Goal: Task Accomplishment & Management: Use online tool/utility

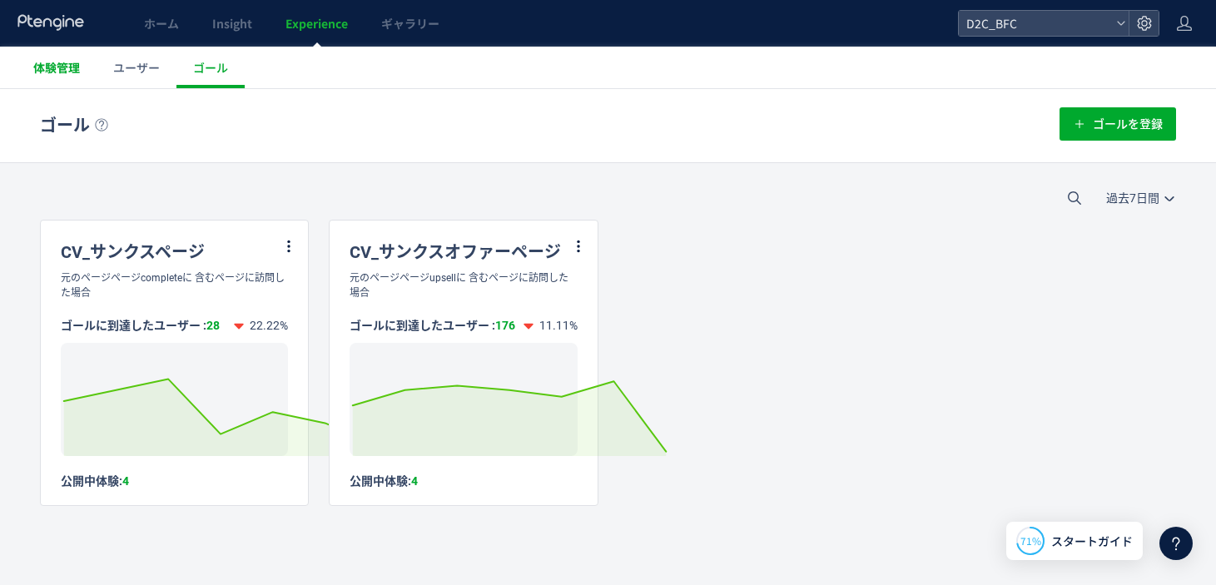
click at [72, 69] on span "体験管理" at bounding box center [56, 67] width 47 height 17
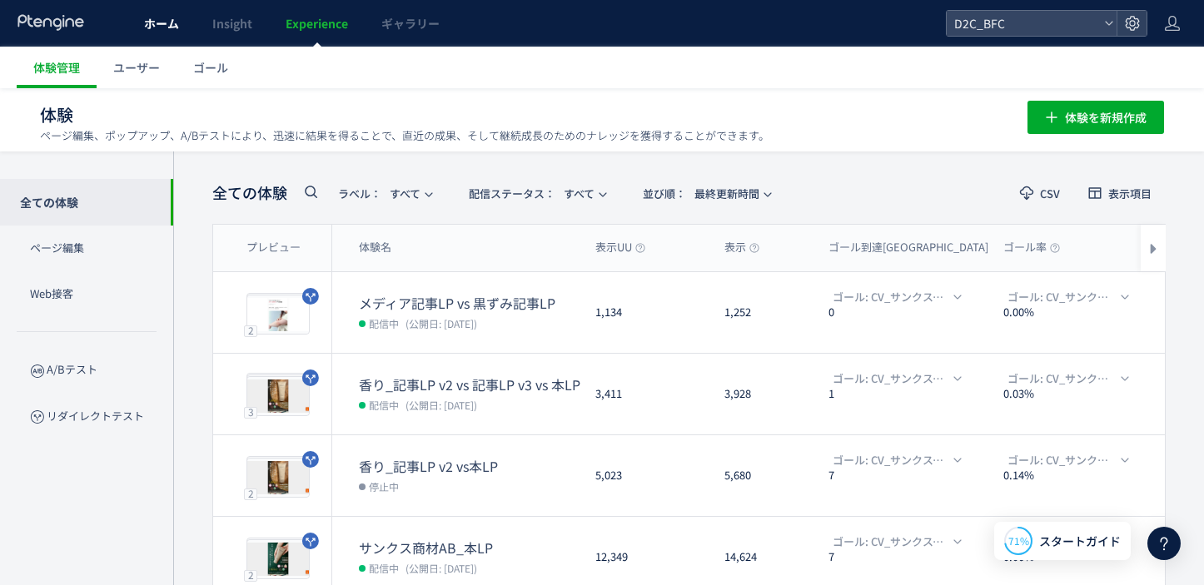
click at [173, 27] on span "ホーム" at bounding box center [161, 23] width 35 height 17
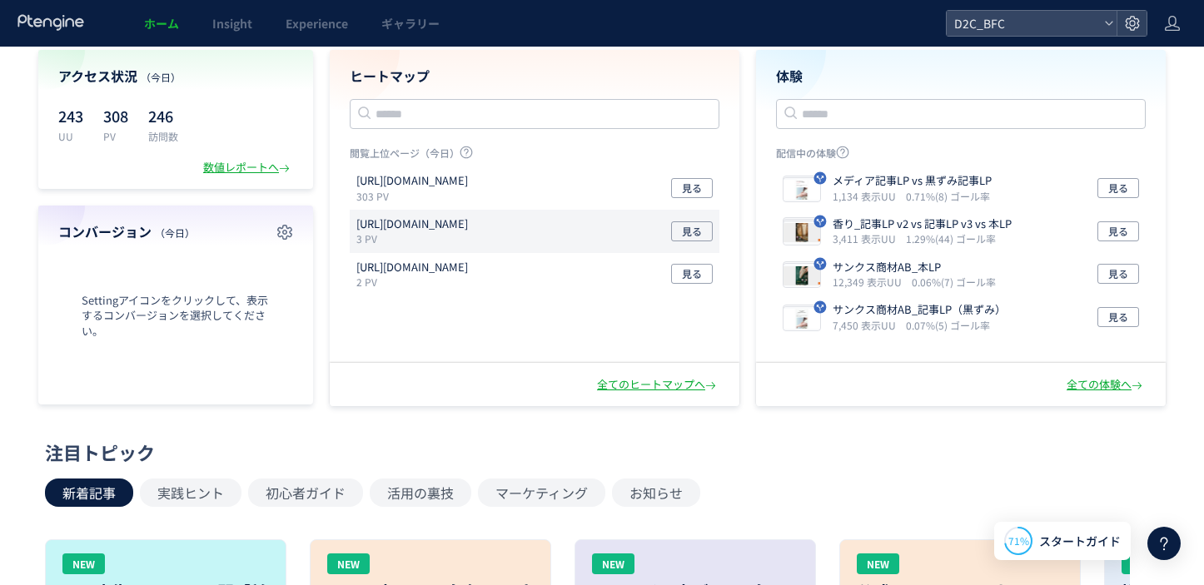
scroll to position [7, 0]
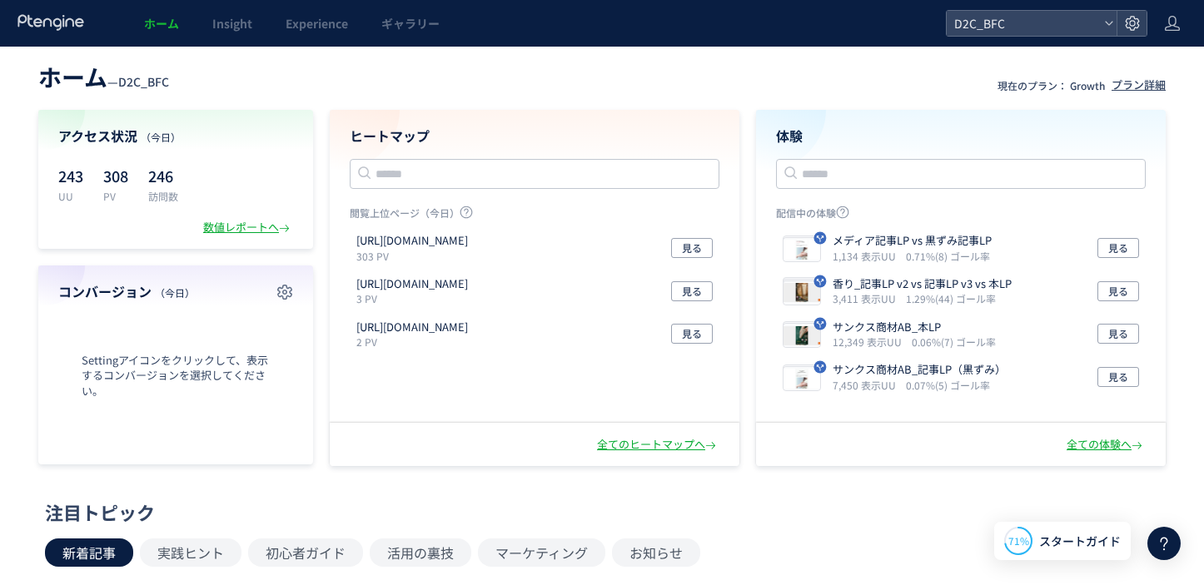
click at [443, 137] on h4 "ヒートマップ" at bounding box center [535, 136] width 370 height 19
click at [0, 0] on div at bounding box center [0, 0] width 0 height 0
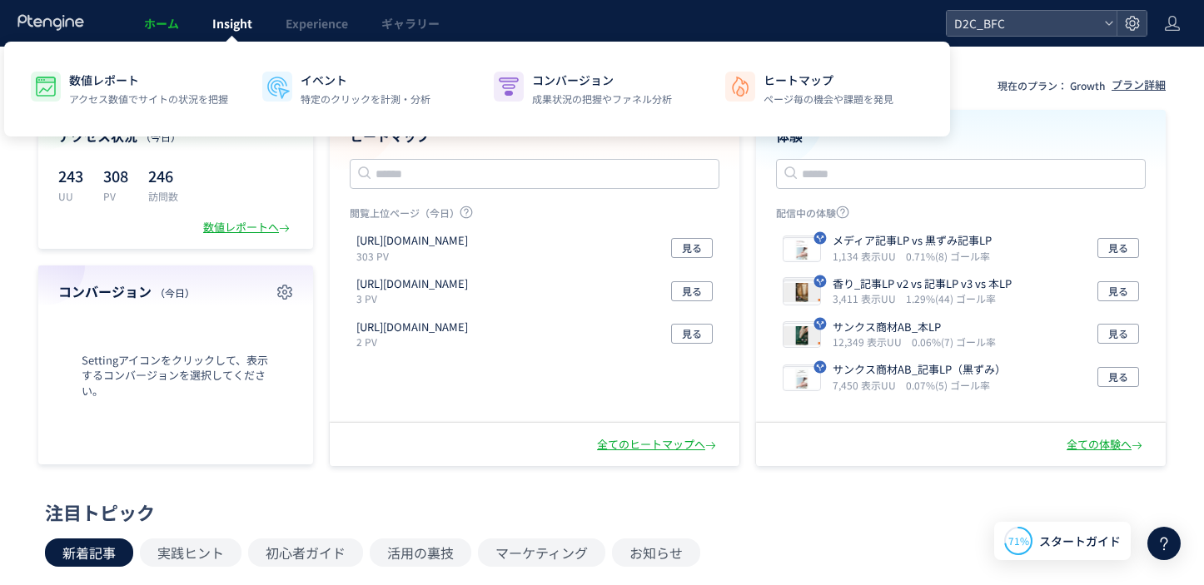
click at [212, 17] on span "Insight" at bounding box center [232, 23] width 40 height 17
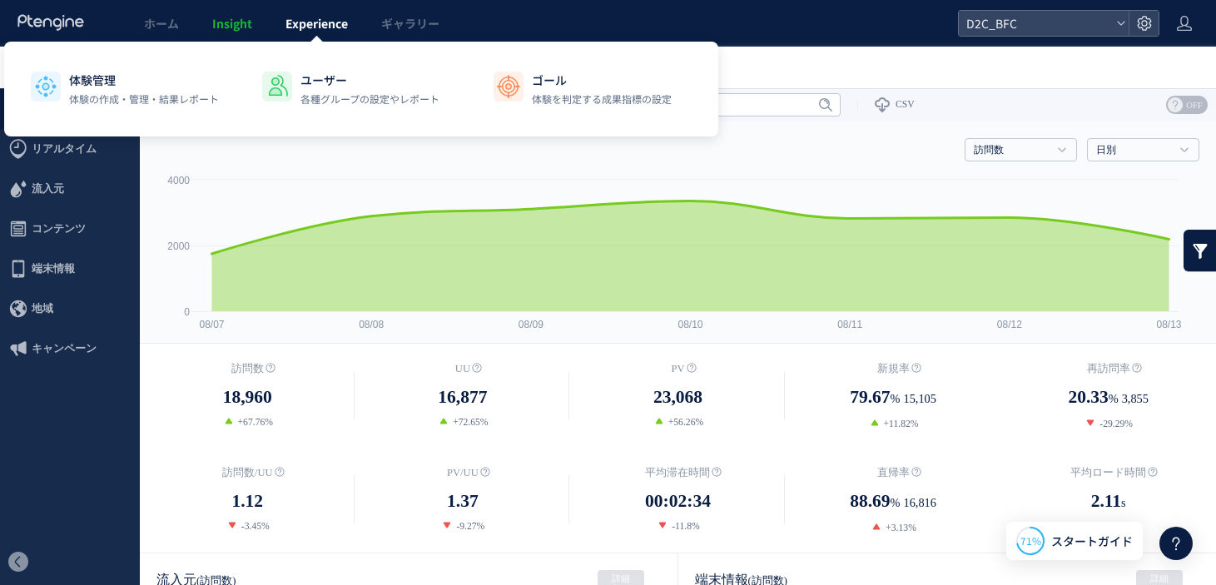
click at [324, 27] on span "Experience" at bounding box center [316, 23] width 62 height 17
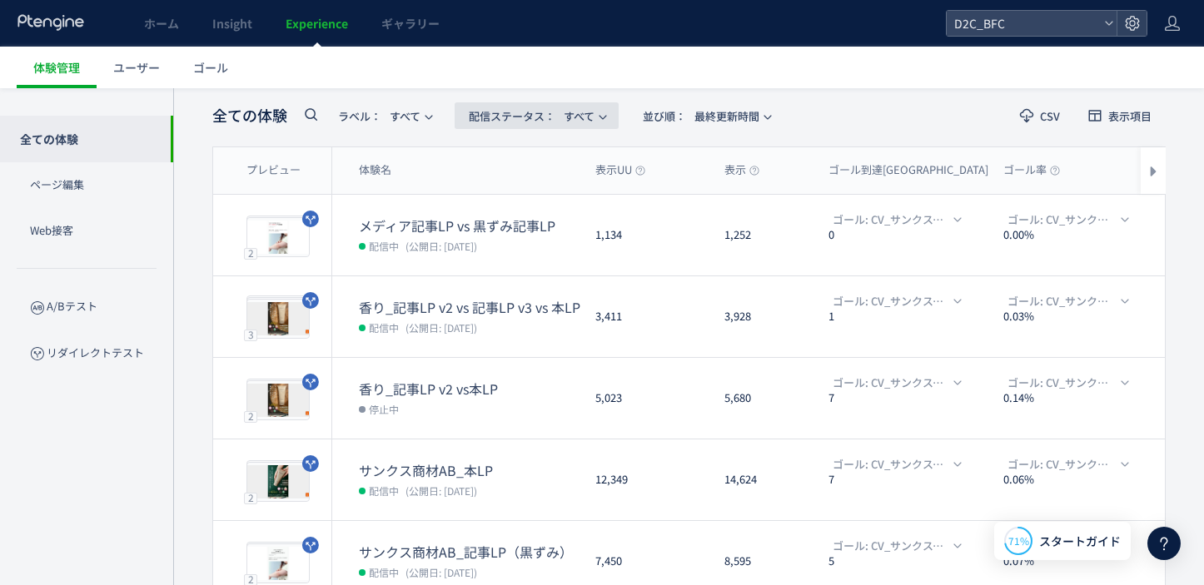
scroll to position [80, 0]
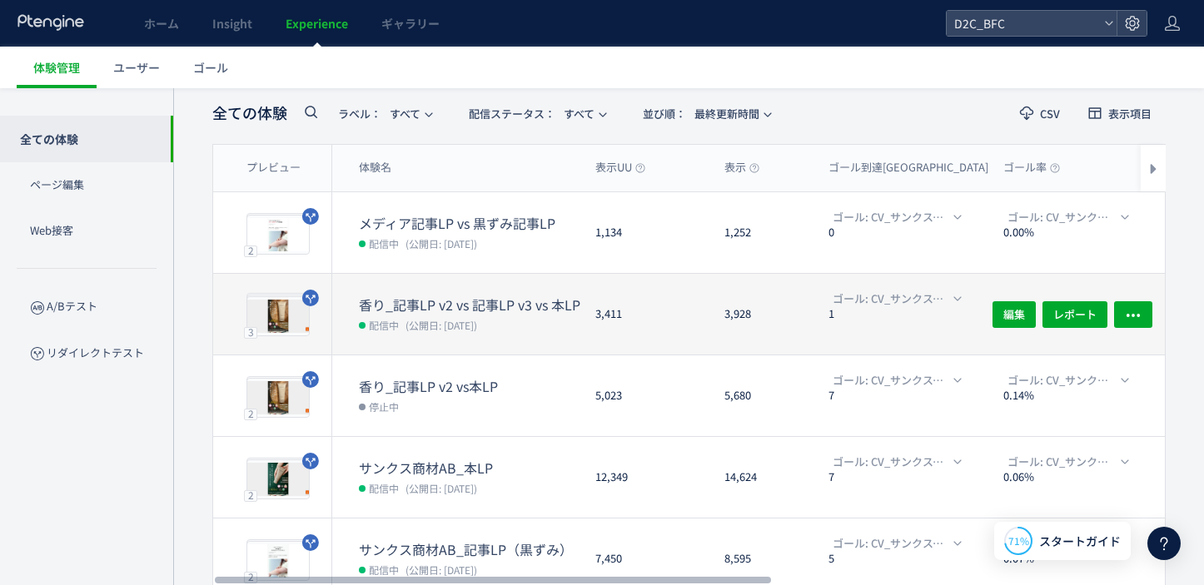
click at [415, 305] on dt "香り_記事LP v2 vs 記事LP v3 vs 本LP" at bounding box center [470, 304] width 223 height 19
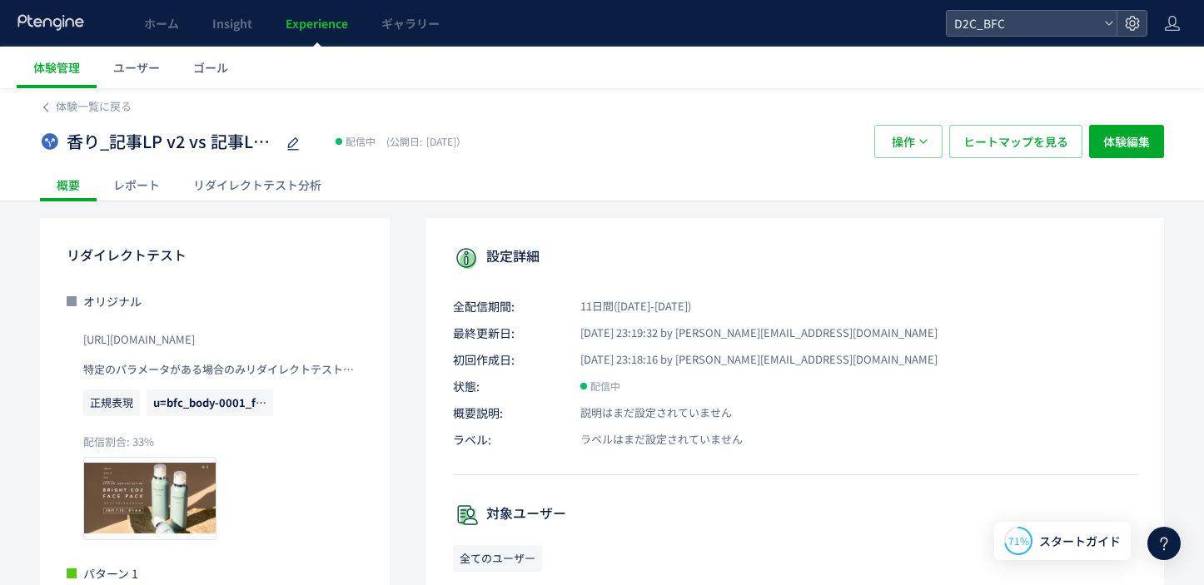
click at [261, 196] on div "リダイレクトテスト分析" at bounding box center [256, 184] width 161 height 33
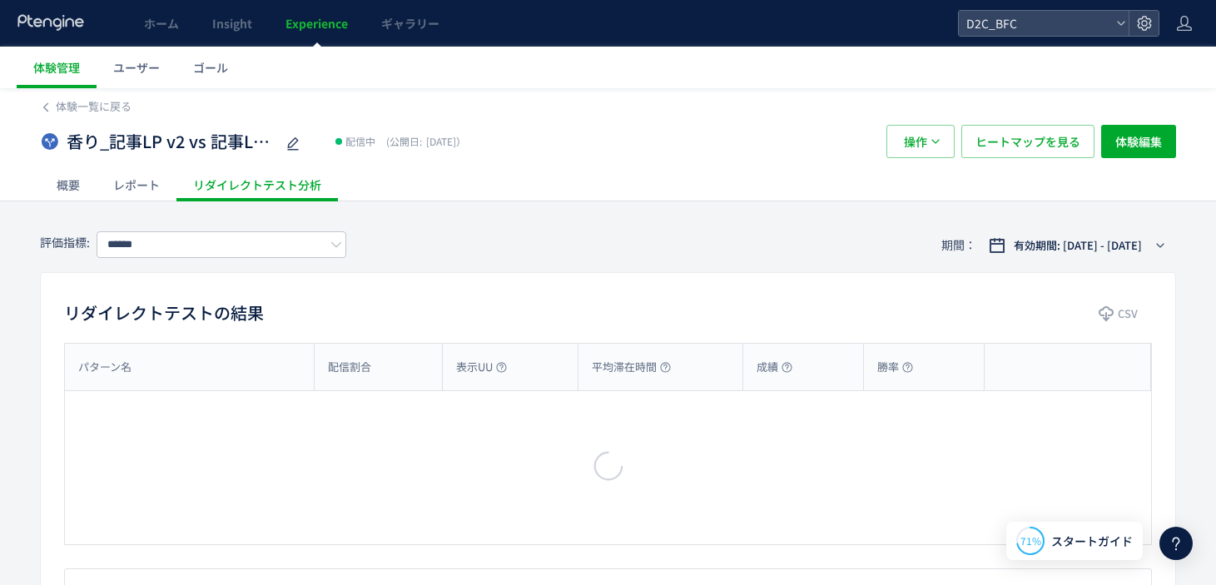
type input "**********"
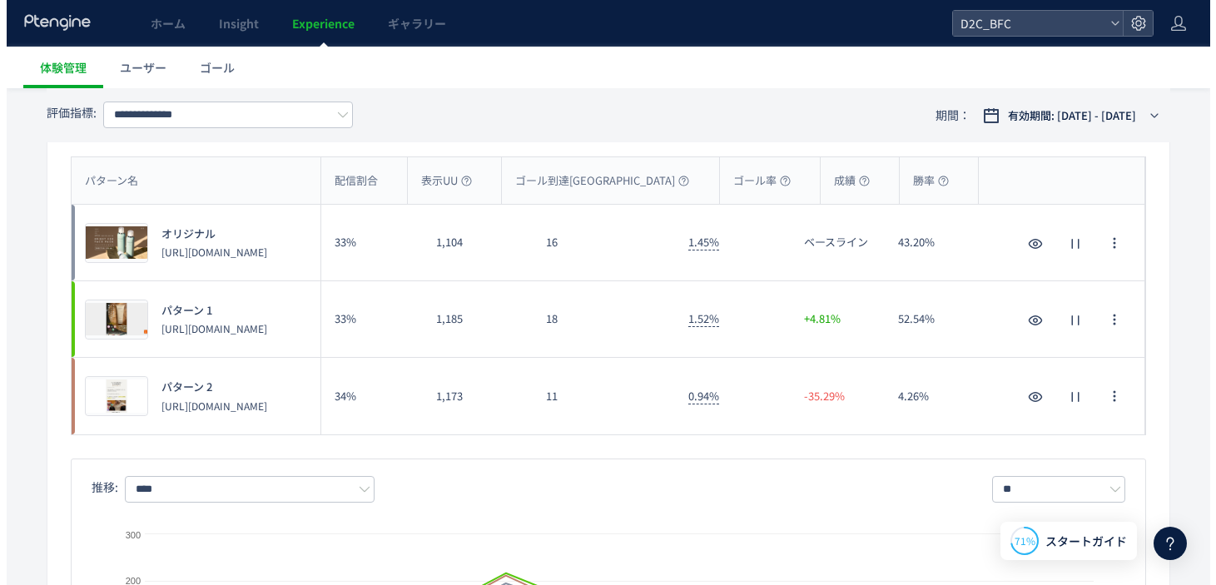
scroll to position [210, 0]
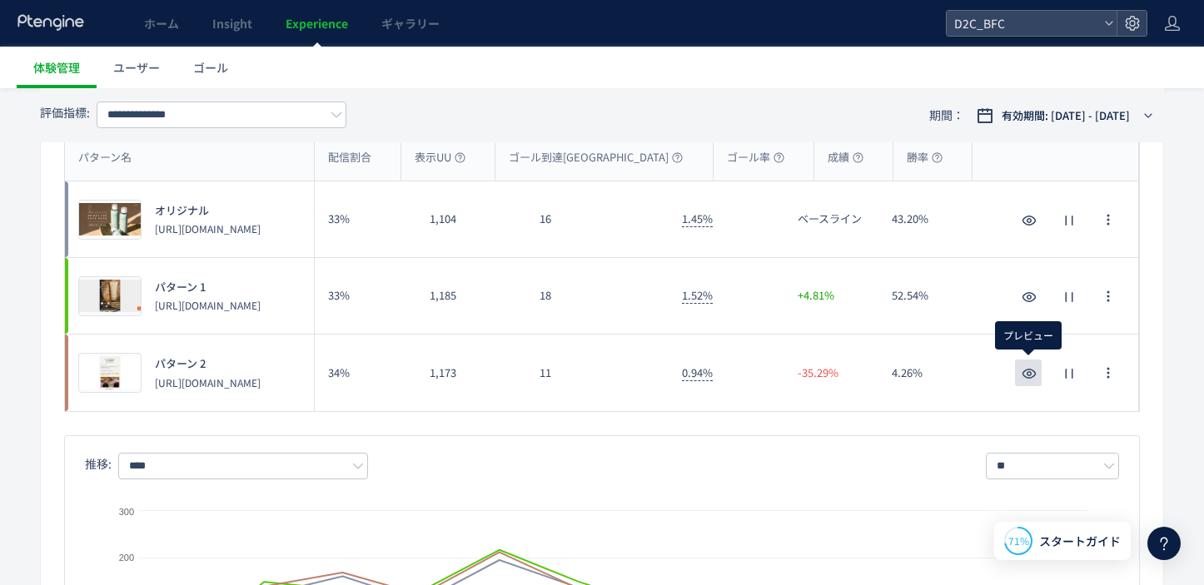
click at [1027, 366] on icon "button" at bounding box center [1029, 374] width 20 height 20
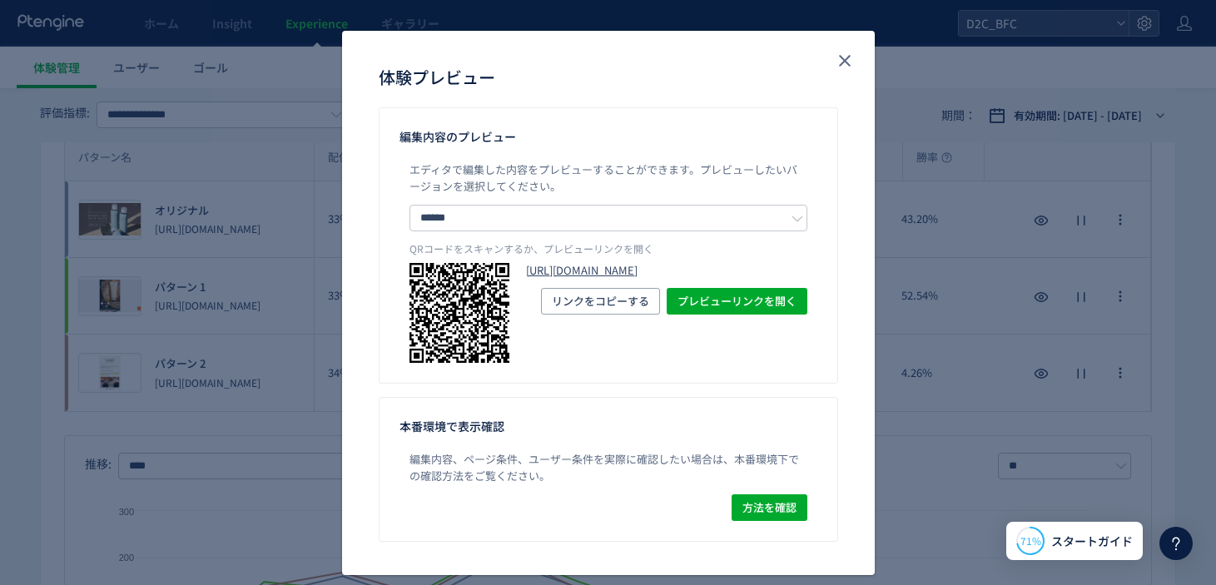
scroll to position [72, 0]
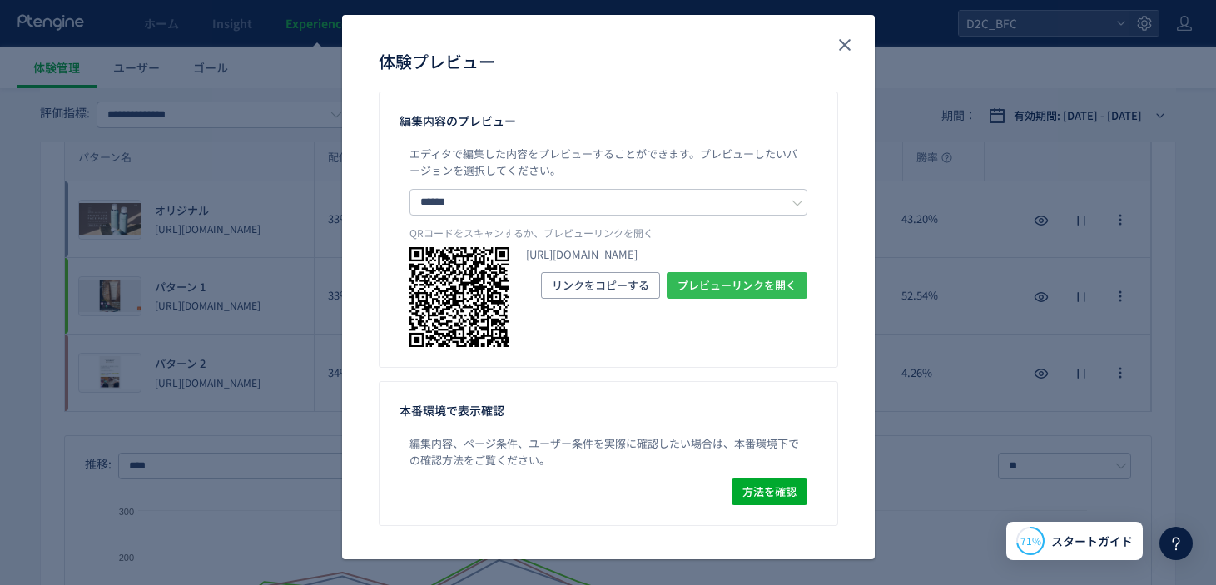
click at [684, 299] on span "プレビューリンクを開く" at bounding box center [737, 285] width 119 height 27
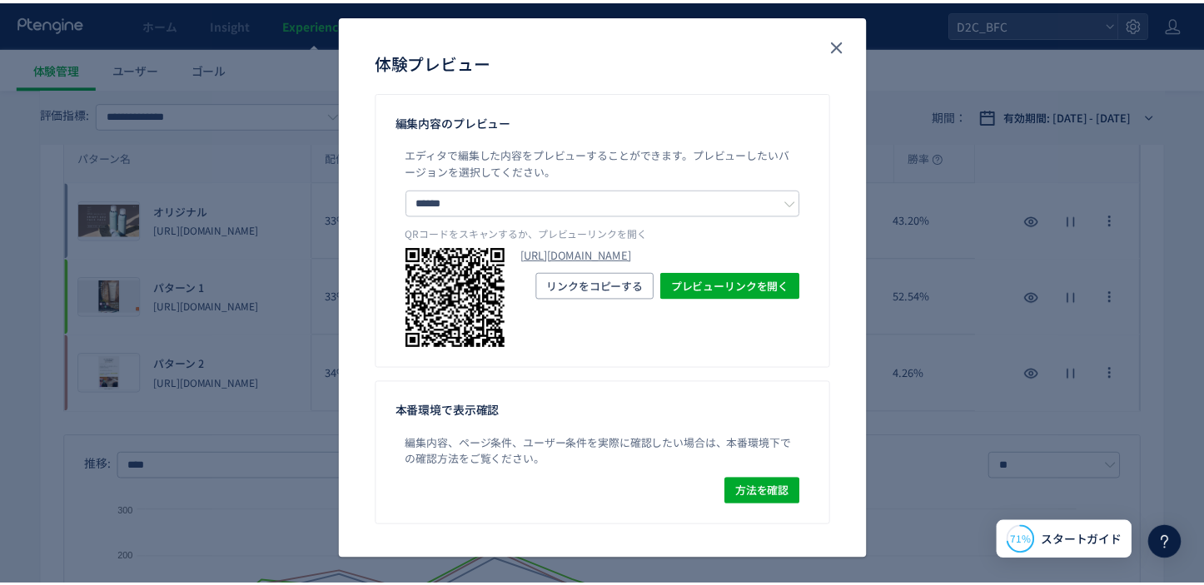
scroll to position [87, 0]
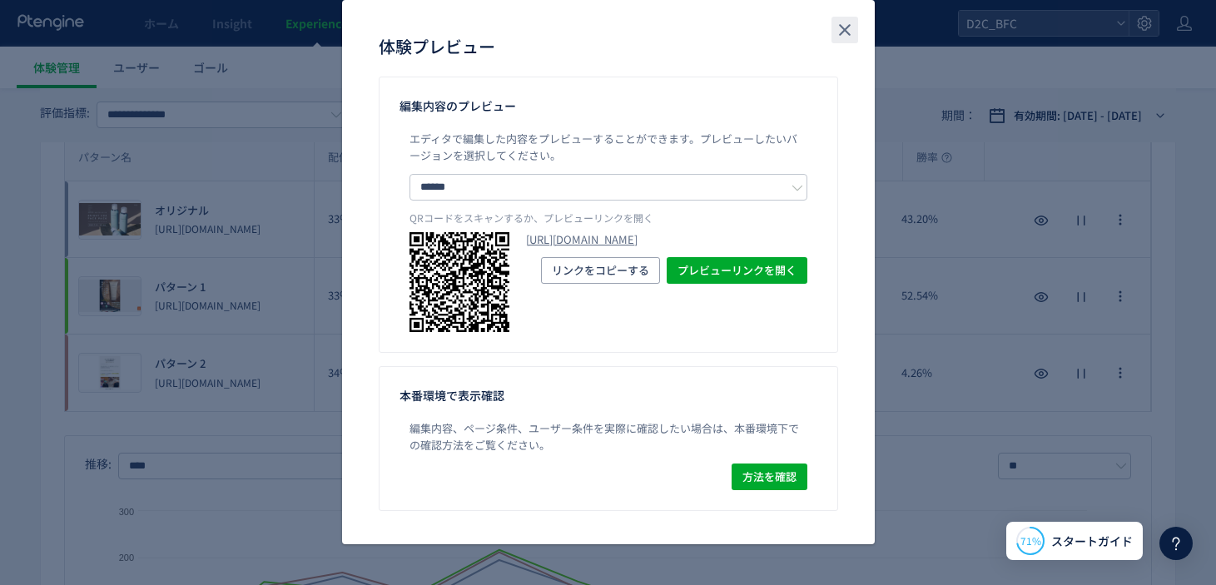
click at [848, 17] on button "close" at bounding box center [844, 30] width 27 height 27
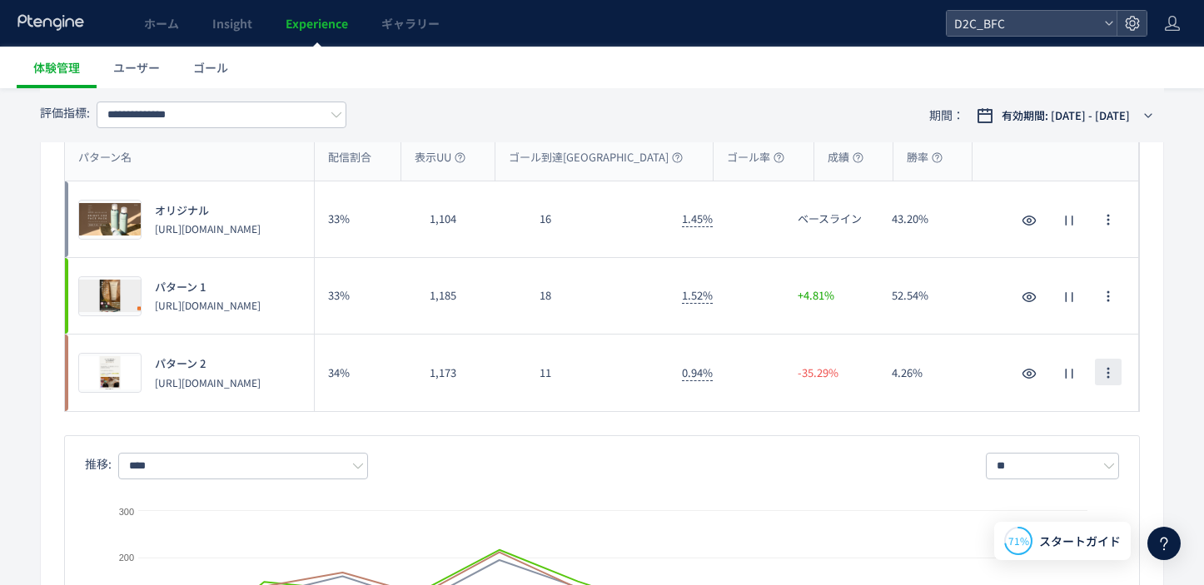
click at [1110, 371] on icon "button" at bounding box center [1107, 372] width 13 height 13
click at [918, 375] on div "4.26%" at bounding box center [925, 373] width 94 height 77
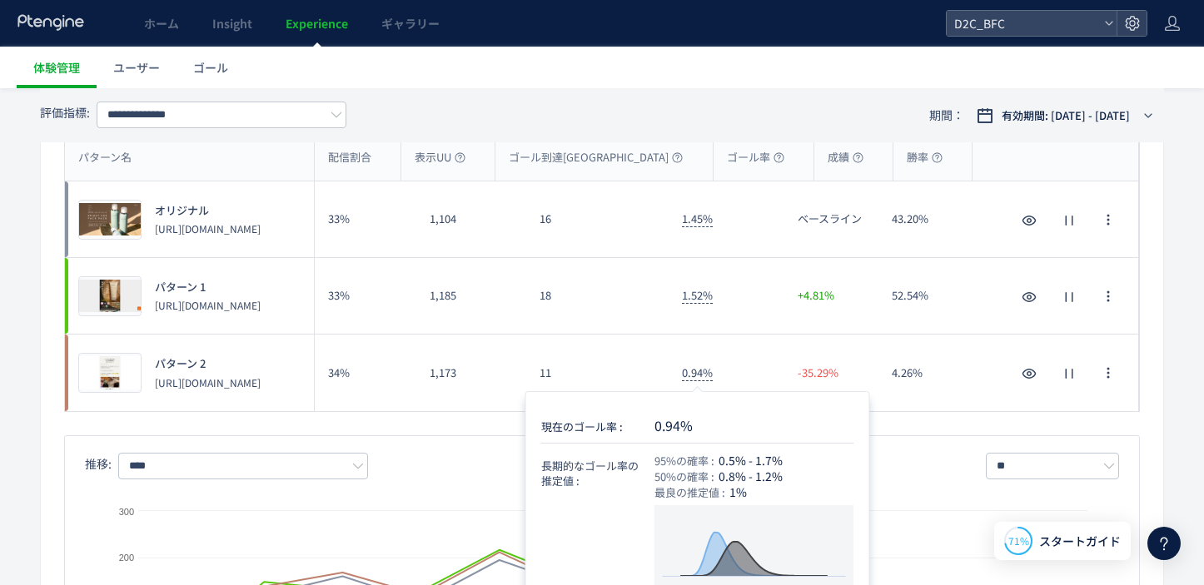
click at [691, 375] on span "0.94%" at bounding box center [697, 373] width 31 height 17
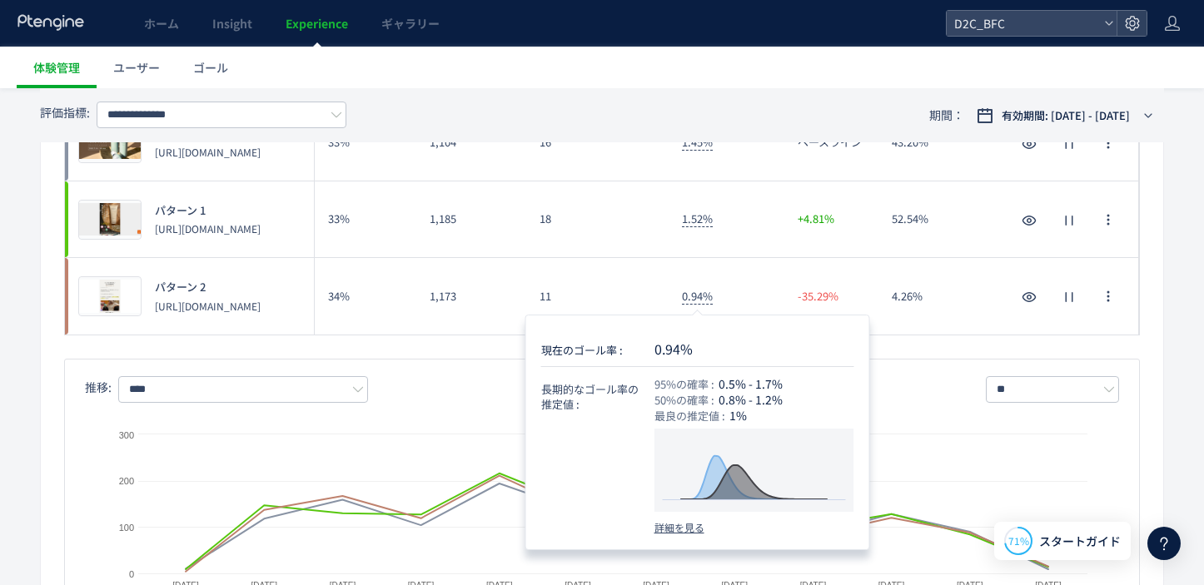
click at [643, 288] on div "11" at bounding box center [597, 296] width 142 height 77
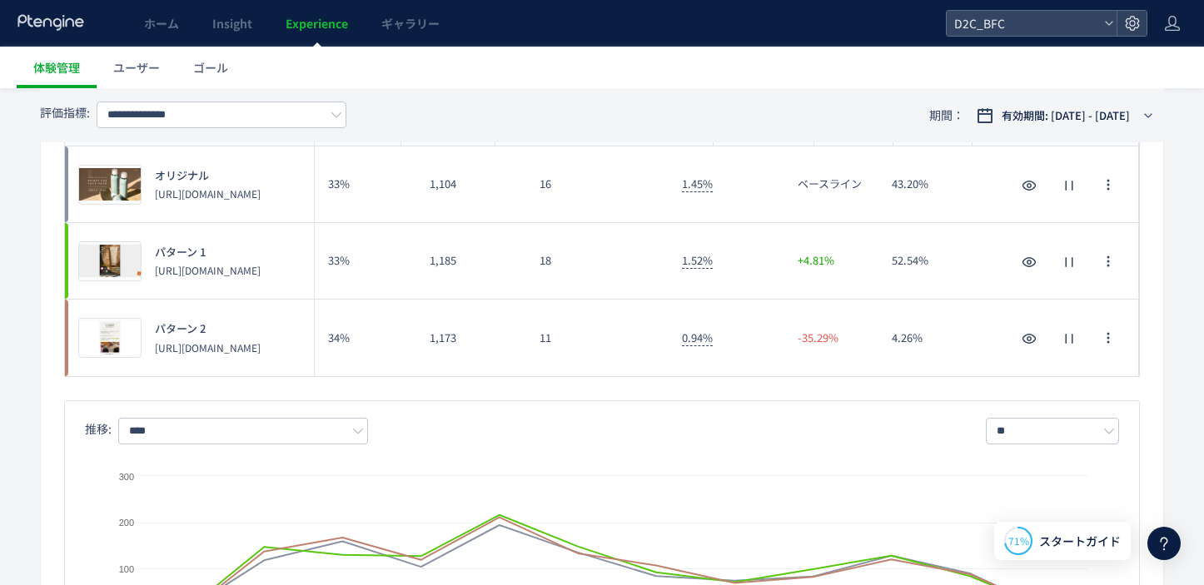
scroll to position [241, 0]
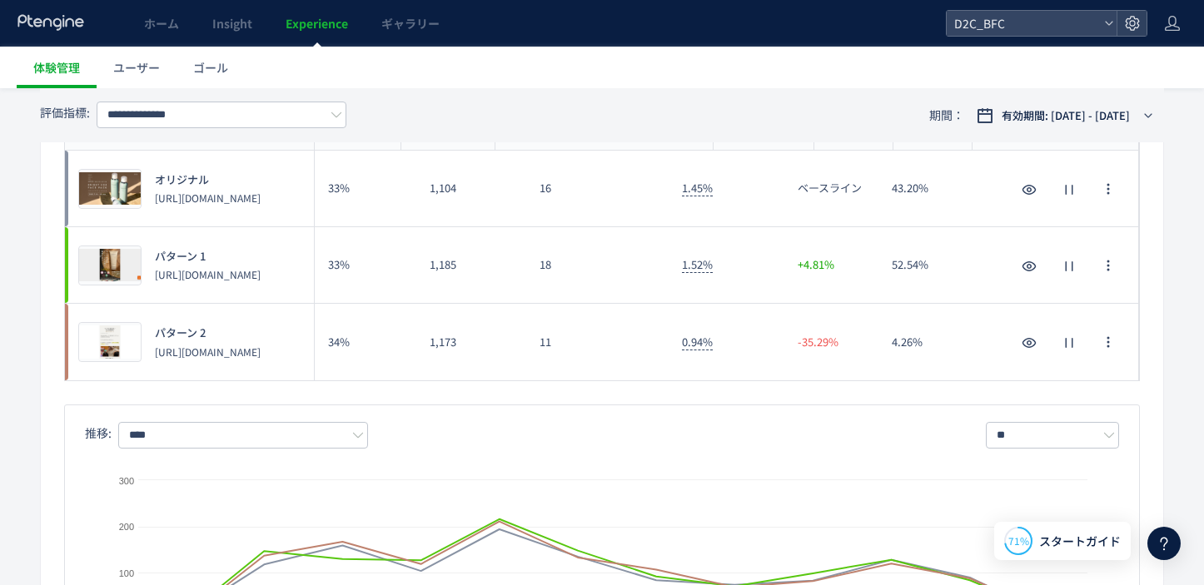
click at [643, 288] on div "18" at bounding box center [597, 265] width 142 height 76
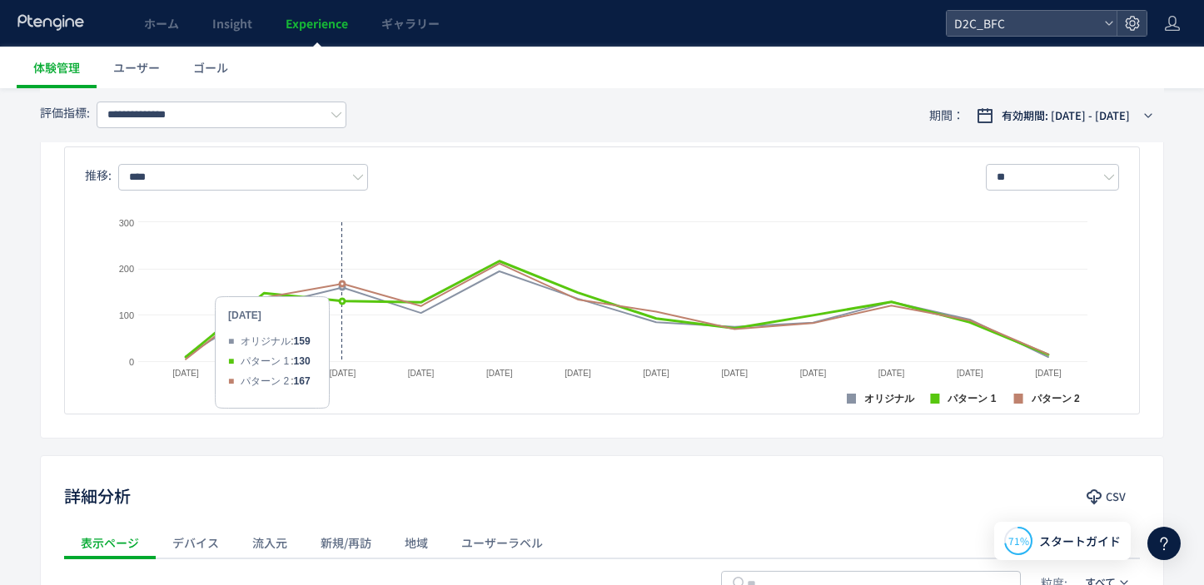
scroll to position [440, 0]
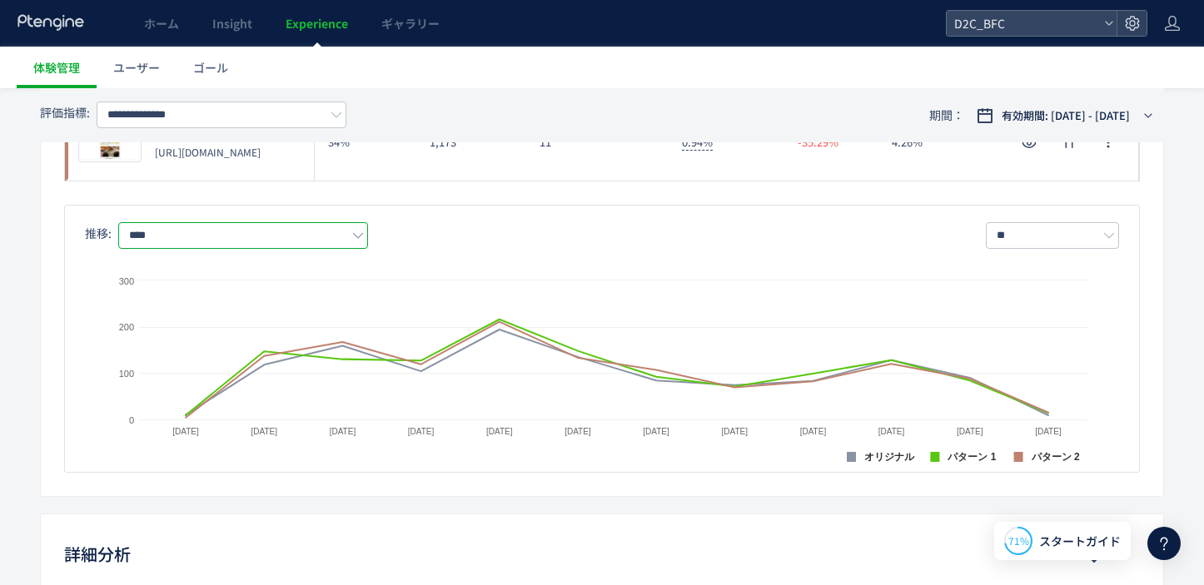
click at [334, 235] on input "****" at bounding box center [243, 235] width 250 height 27
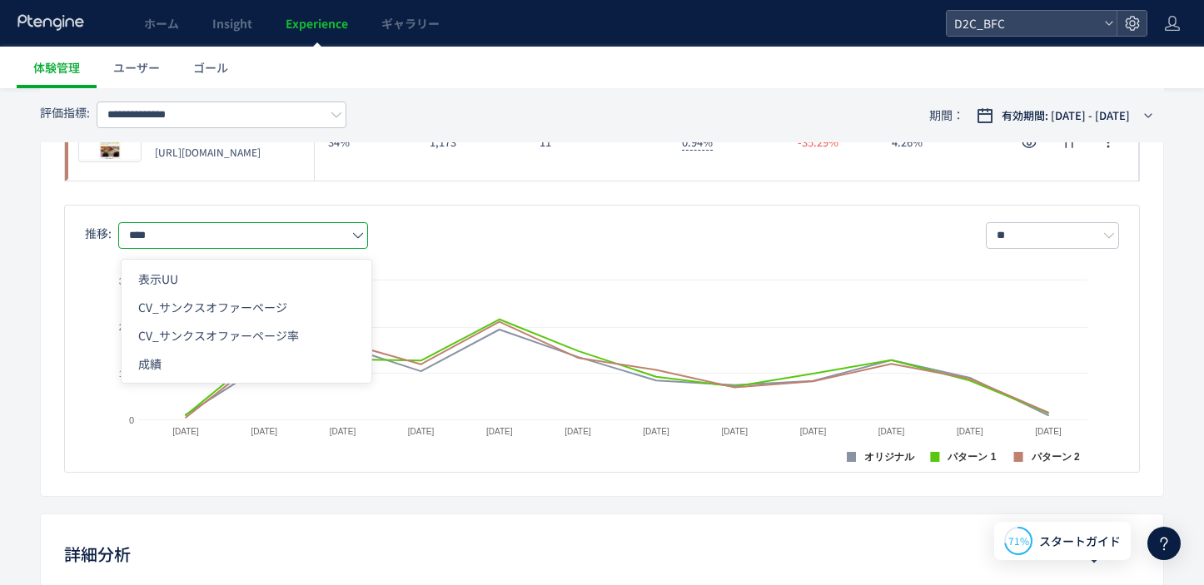
click at [401, 216] on div "推移: **** ** 日別 週別 月別 Created with Highcharts 9.1.2 オリジナル パターン 1 パターン 2 [DATE] […" at bounding box center [601, 339] width 1075 height 268
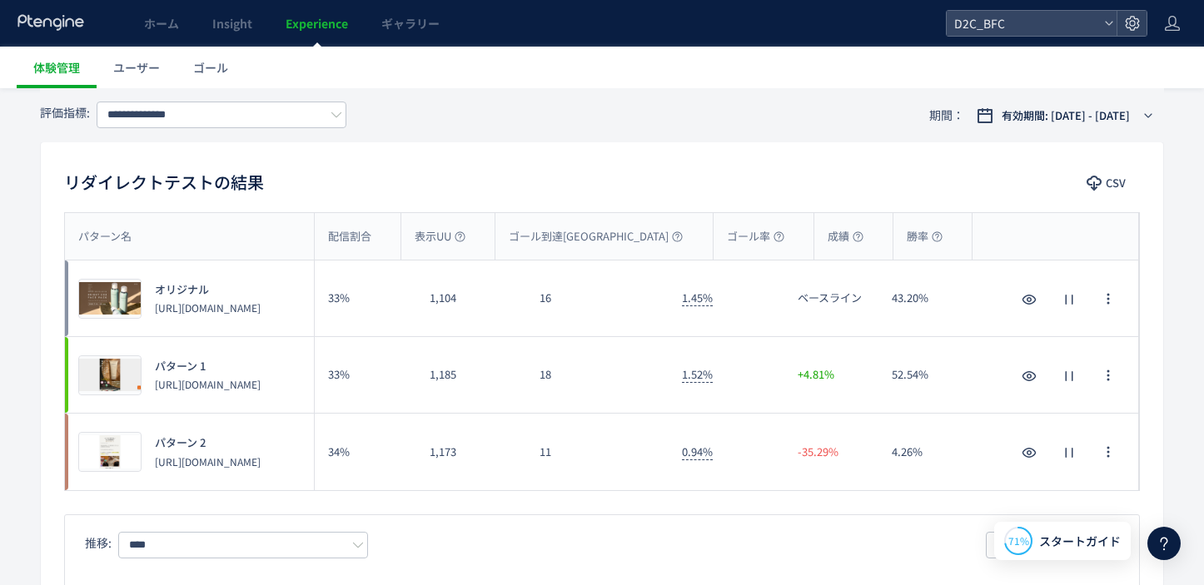
scroll to position [0, 0]
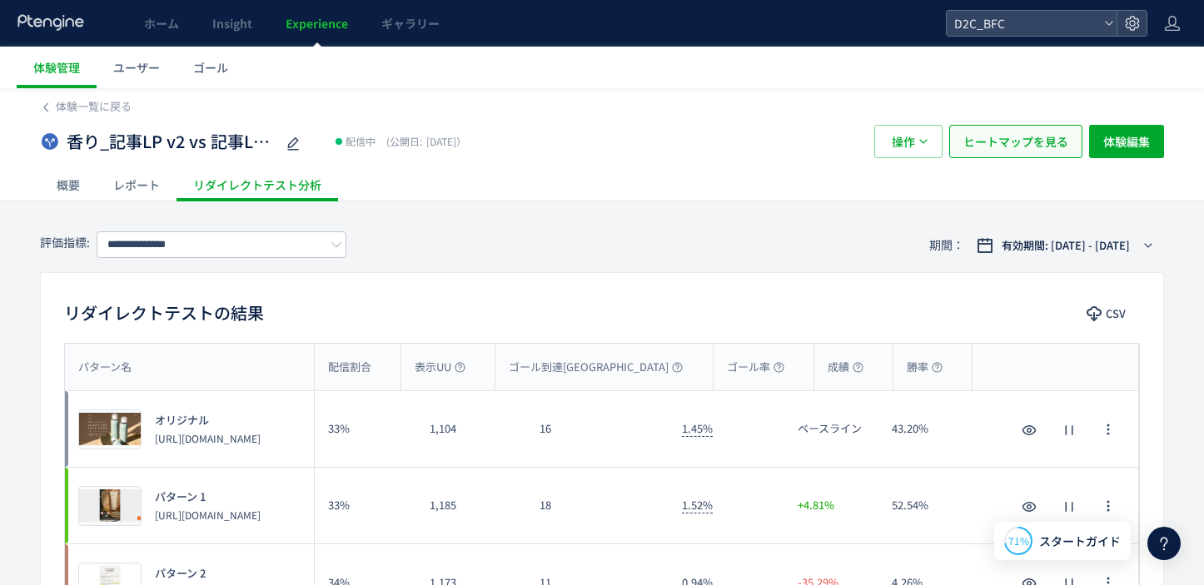
click at [1008, 133] on span "ヒートマップを見る" at bounding box center [1015, 141] width 105 height 33
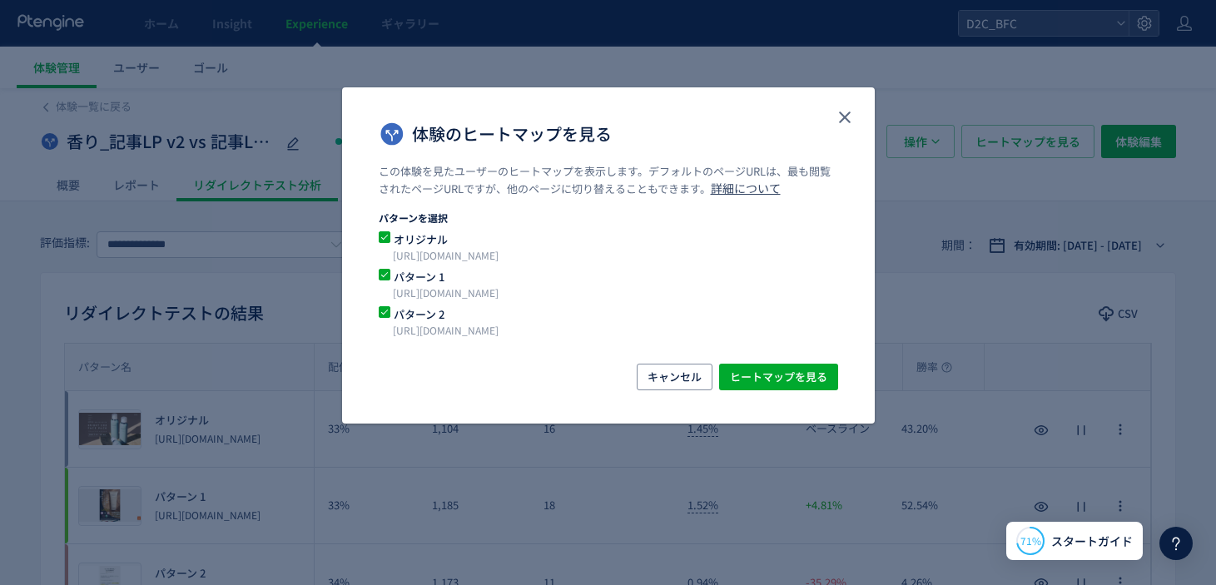
click at [421, 239] on span "オリジナル" at bounding box center [598, 239] width 416 height 16
click at [408, 306] on div "オリジナル [URL][DOMAIN_NAME]" at bounding box center [608, 324] width 459 height 37
click at [418, 280] on span "パターン 1" at bounding box center [598, 277] width 416 height 16
click at [424, 236] on span "オリジナル" at bounding box center [598, 239] width 416 height 16
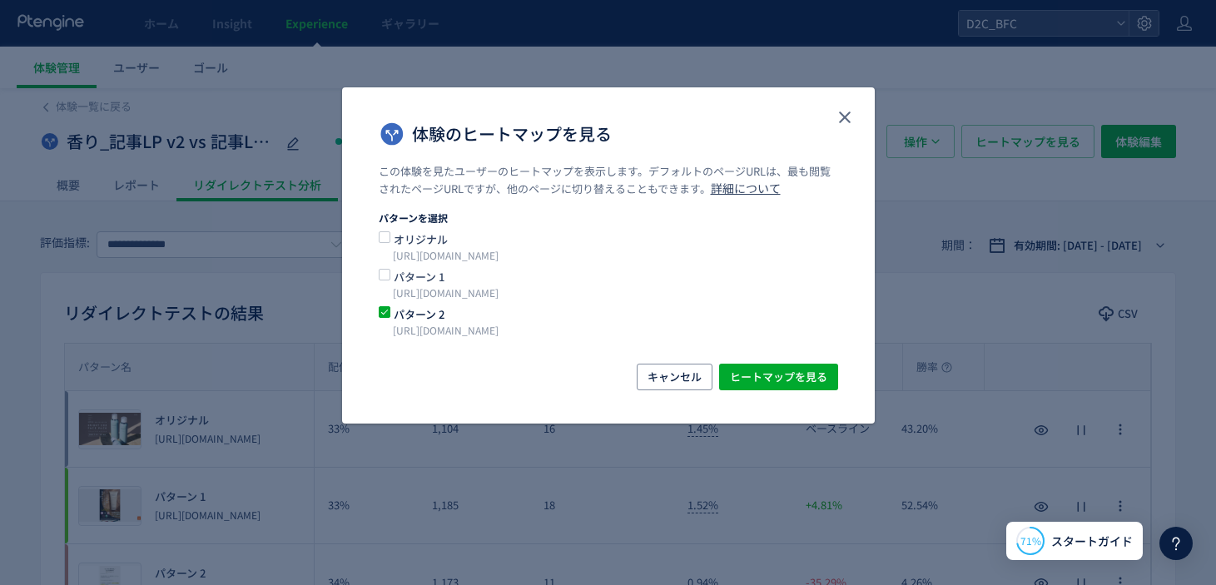
click at [415, 280] on span "パターン 1" at bounding box center [598, 277] width 416 height 16
click at [417, 244] on span "オリジナル" at bounding box center [598, 239] width 416 height 16
click at [401, 272] on span "パターン 1" at bounding box center [598, 277] width 416 height 16
click at [772, 379] on span "ヒートマップを見る" at bounding box center [778, 377] width 97 height 27
click at [843, 117] on use "close" at bounding box center [845, 118] width 12 height 12
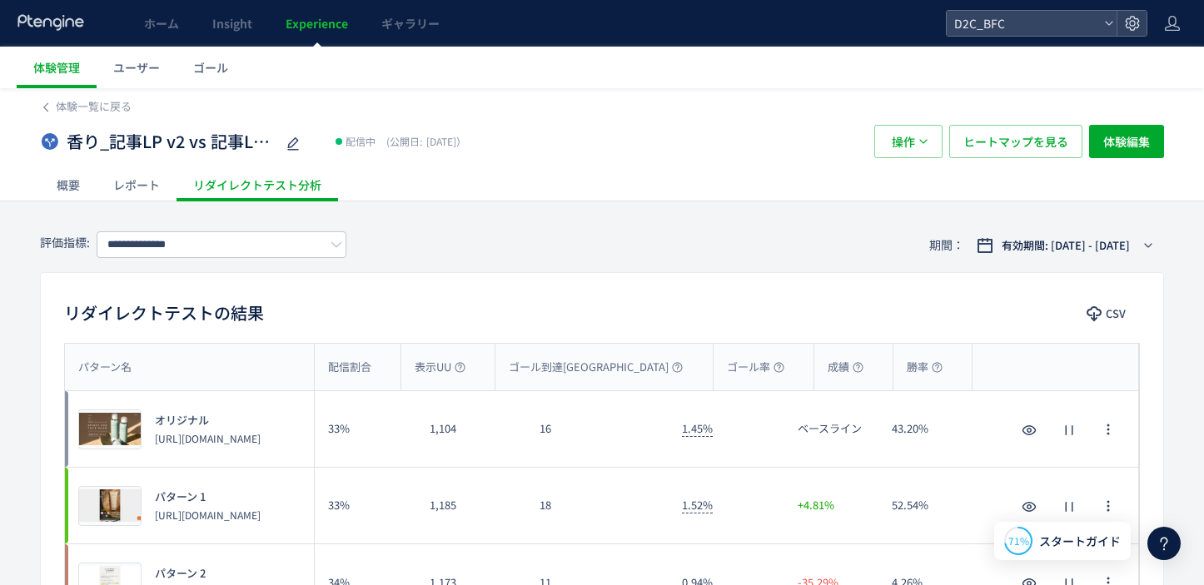
scroll to position [123, 0]
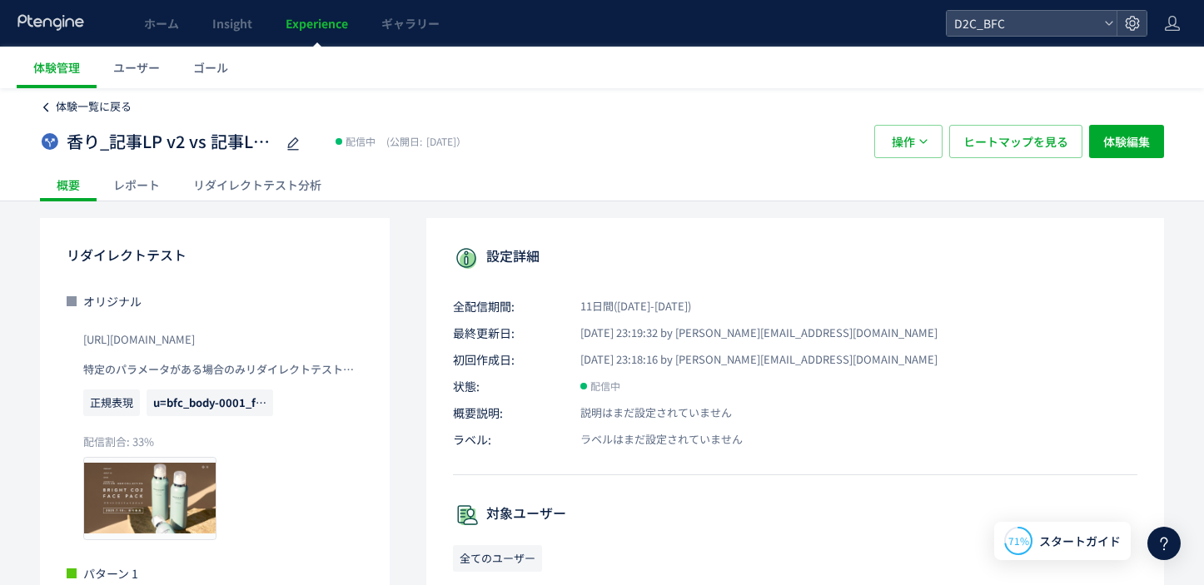
click at [78, 102] on span "体験一覧に戻る" at bounding box center [94, 106] width 76 height 16
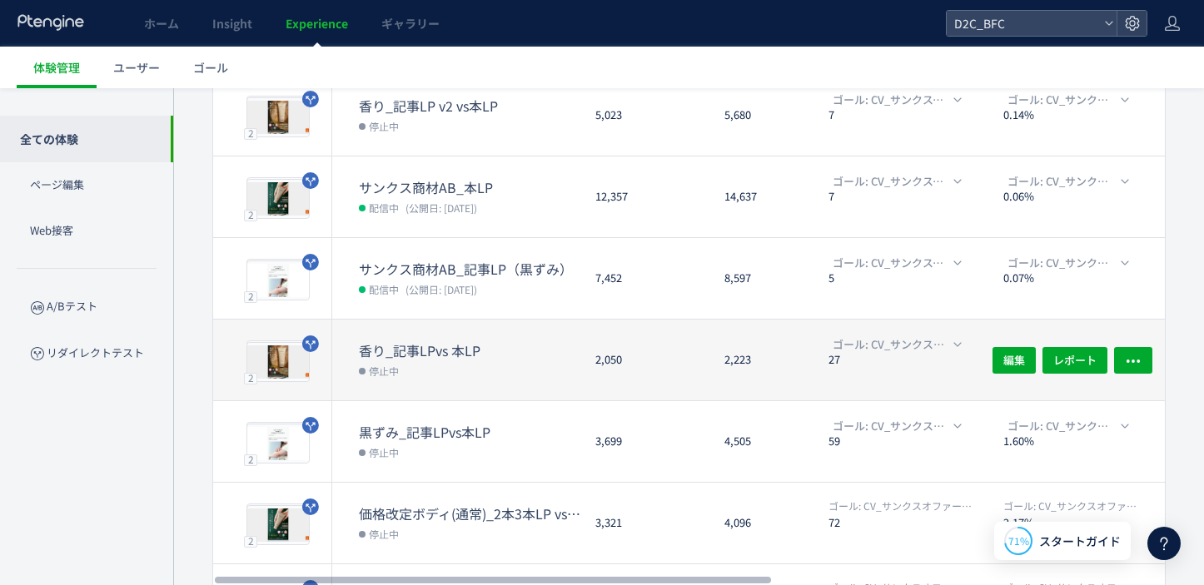
scroll to position [388, 0]
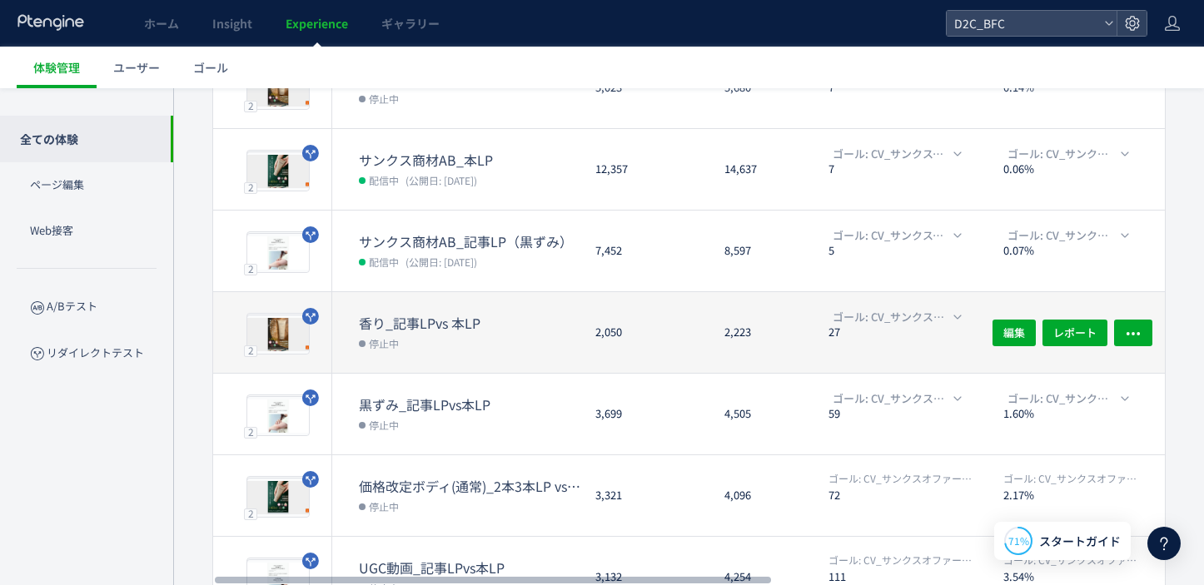
click at [438, 316] on dt "香り_記事LPvs 本LP" at bounding box center [470, 323] width 223 height 19
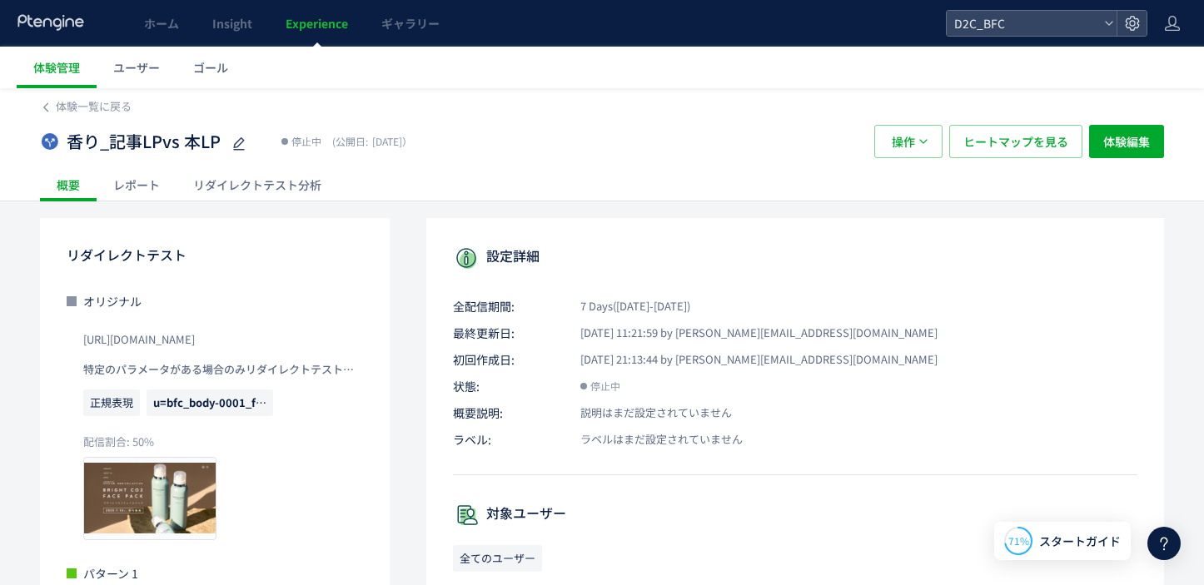
click at [295, 180] on div "リダイレクトテスト分析" at bounding box center [256, 184] width 161 height 33
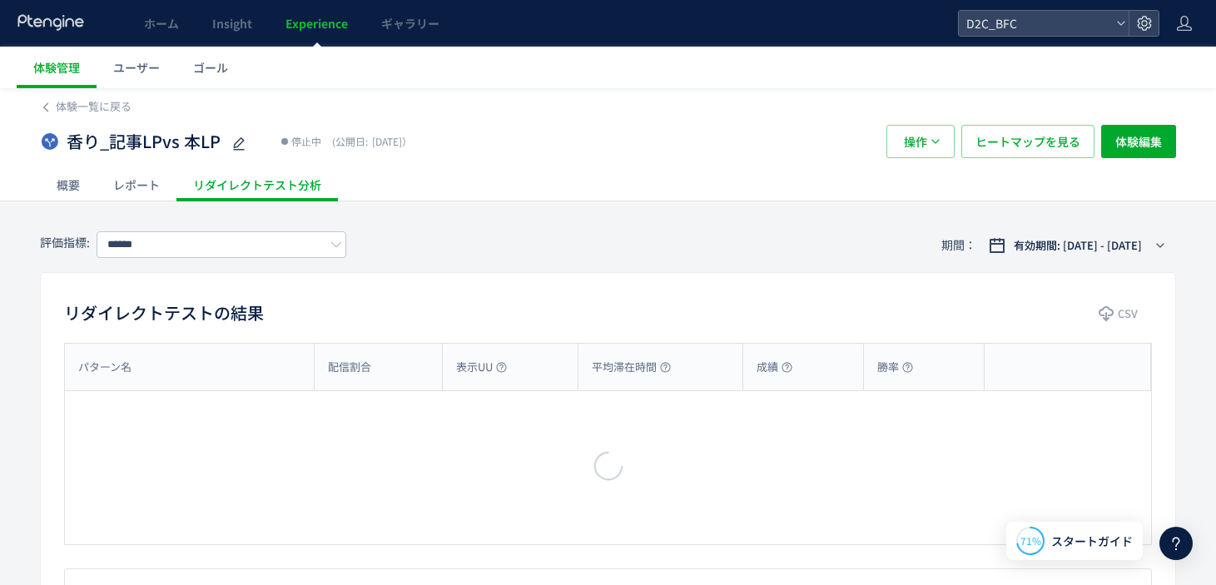
type input "**********"
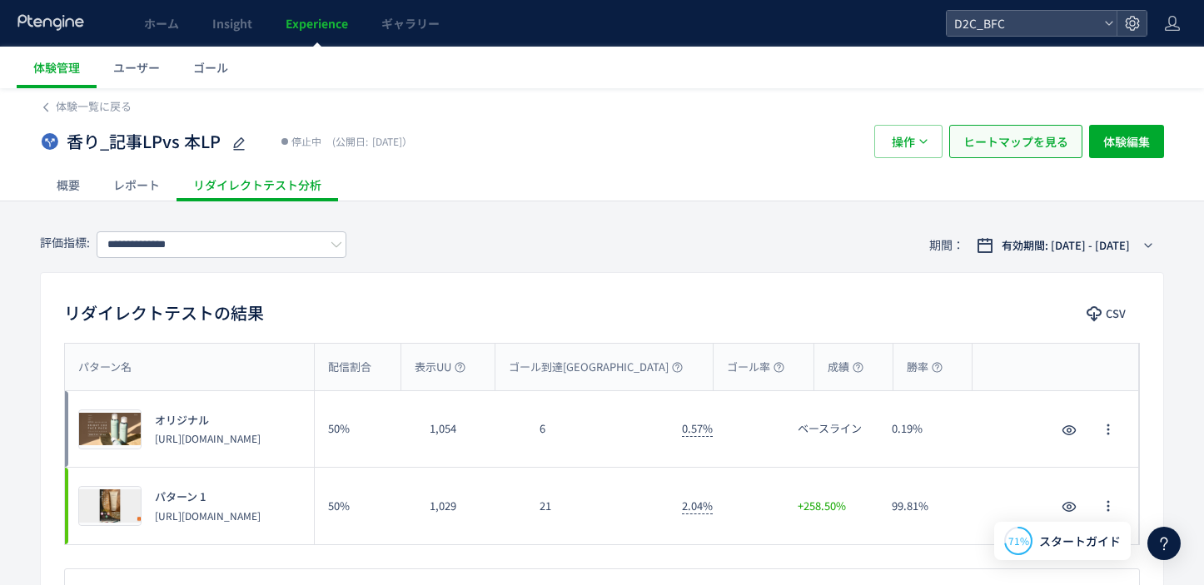
click at [1013, 135] on span "ヒートマップを見る" at bounding box center [1015, 141] width 105 height 33
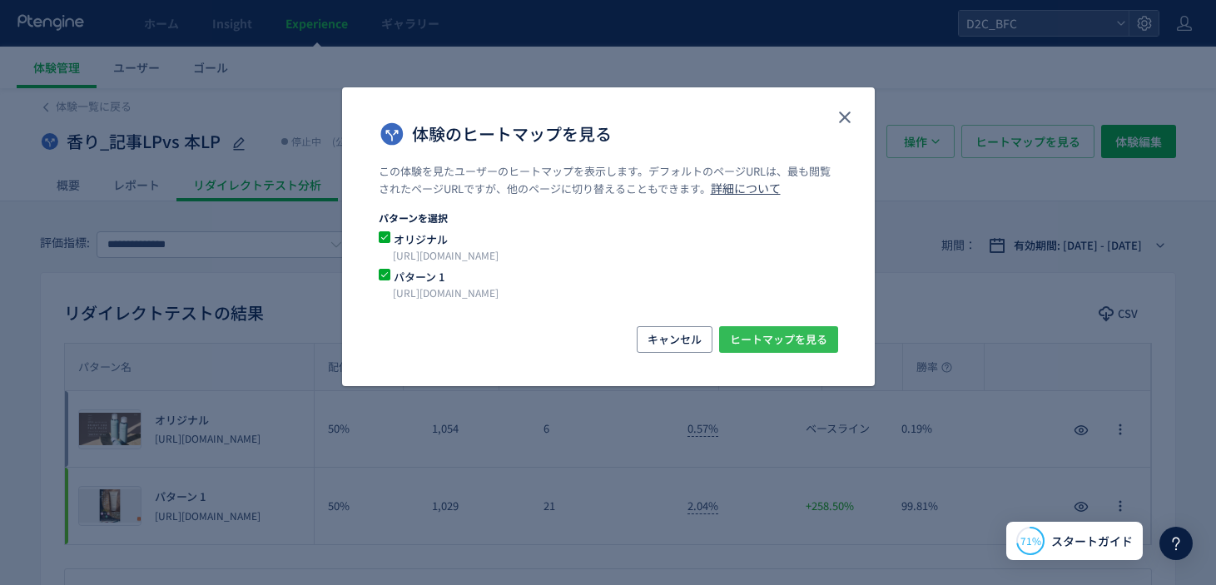
click at [778, 334] on span "ヒートマップを見る" at bounding box center [778, 339] width 97 height 27
click at [517, 240] on span "オリジナル" at bounding box center [598, 239] width 416 height 16
click at [737, 330] on span "ヒートマップを見る" at bounding box center [778, 339] width 97 height 27
